Goal: Find specific page/section: Find specific page/section

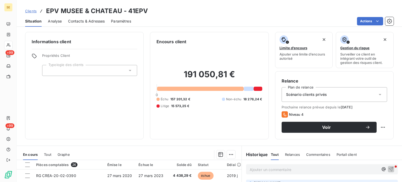
scroll to position [246, 0]
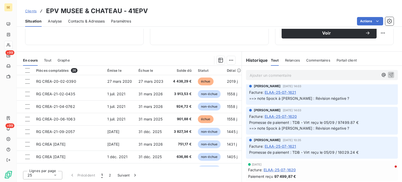
click at [29, 10] on span "Clients" at bounding box center [31, 11] width 12 height 4
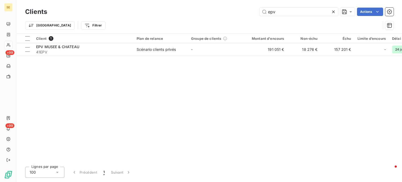
drag, startPoint x: 278, startPoint y: 13, endPoint x: 226, endPoint y: 23, distance: 53.2
click at [226, 23] on div "Clients epv Actions Trier Filtrer" at bounding box center [209, 19] width 368 height 27
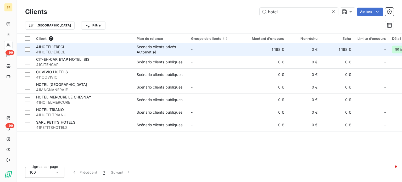
type input "hotel"
click at [150, 49] on div "Scenario clients privés Automatisé" at bounding box center [160, 49] width 48 height 10
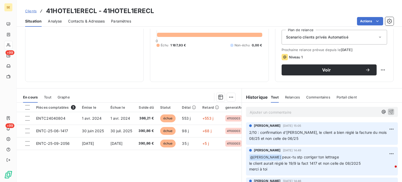
scroll to position [94, 0]
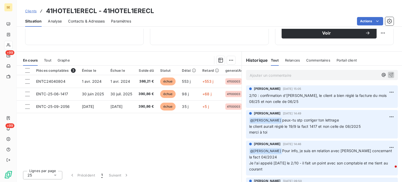
click at [281, 76] on p "Ajouter un commentaire ﻿" at bounding box center [313, 75] width 129 height 7
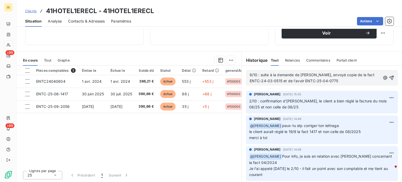
click at [357, 74] on span "6/10 : suite à la demande de [PERSON_NAME], envoyé copie de la fact ENTC-24-03-…" at bounding box center [312, 77] width 126 height 10
click at [344, 81] on p "6/10 : suite à la demande de [PERSON_NAME], envoyé copie de la fact ENTC-24-03-…" at bounding box center [313, 78] width 129 height 12
click at [281, 81] on span "6/10 : suite à la demande de [PERSON_NAME], envoyé copie de la fact ENTC-24-03-…" at bounding box center [312, 77] width 126 height 10
click at [388, 77] on icon "button" at bounding box center [390, 77] width 5 height 5
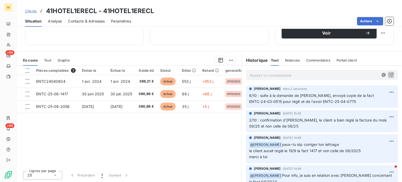
click at [28, 10] on span "Clients" at bounding box center [31, 11] width 12 height 4
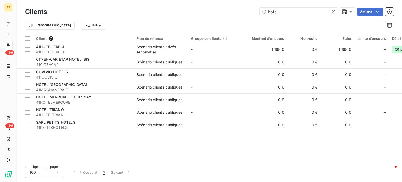
drag, startPoint x: 286, startPoint y: 14, endPoint x: 209, endPoint y: 20, distance: 77.9
click at [209, 20] on div "Clients hotel Actions Trier Filtrer" at bounding box center [209, 19] width 368 height 27
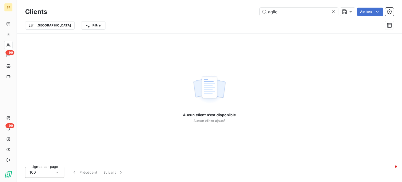
type input "agile"
